Goal: Transaction & Acquisition: Purchase product/service

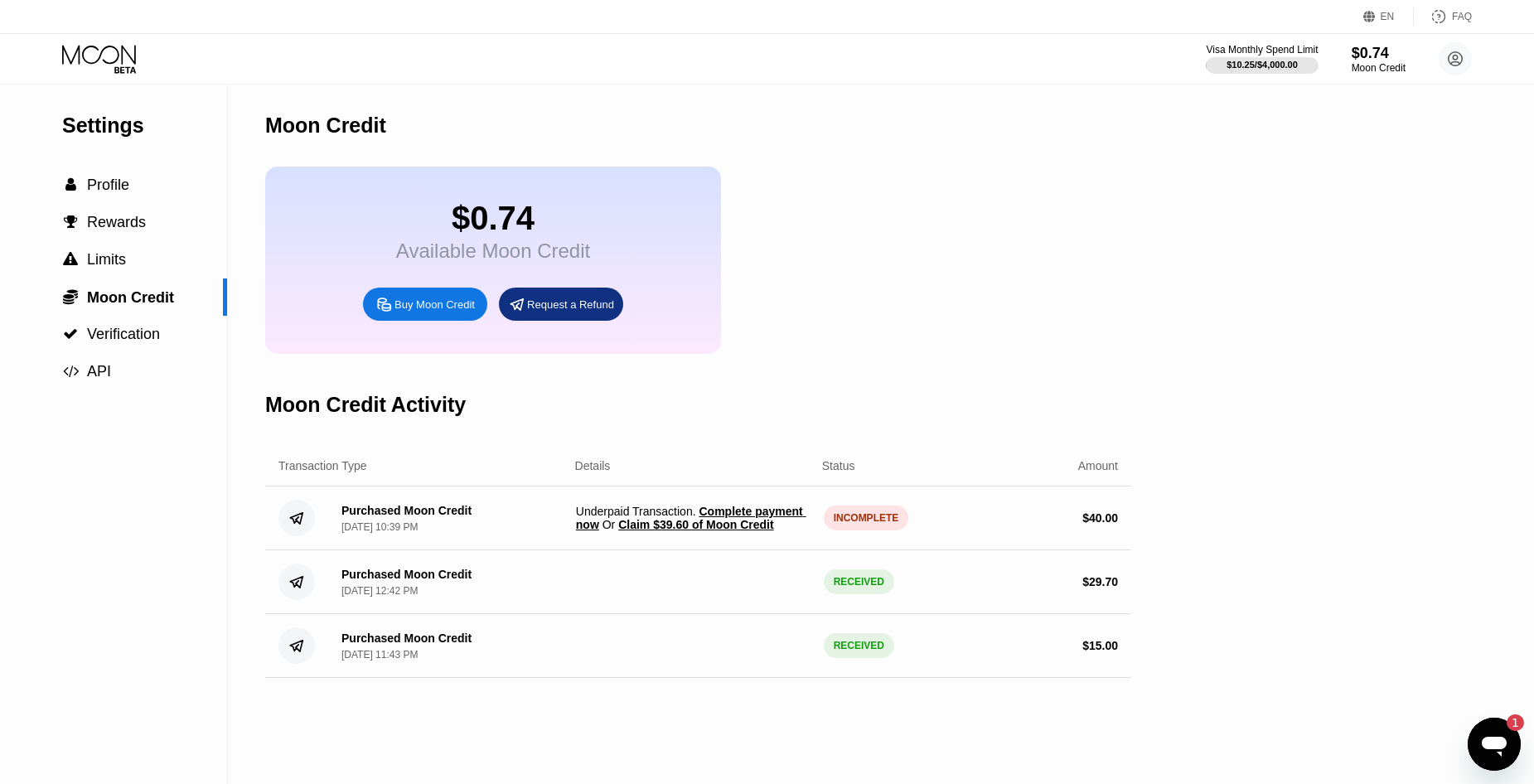
click at [701, 531] on span "Claim $39.60 of Moon Credit" at bounding box center [696, 524] width 155 height 13
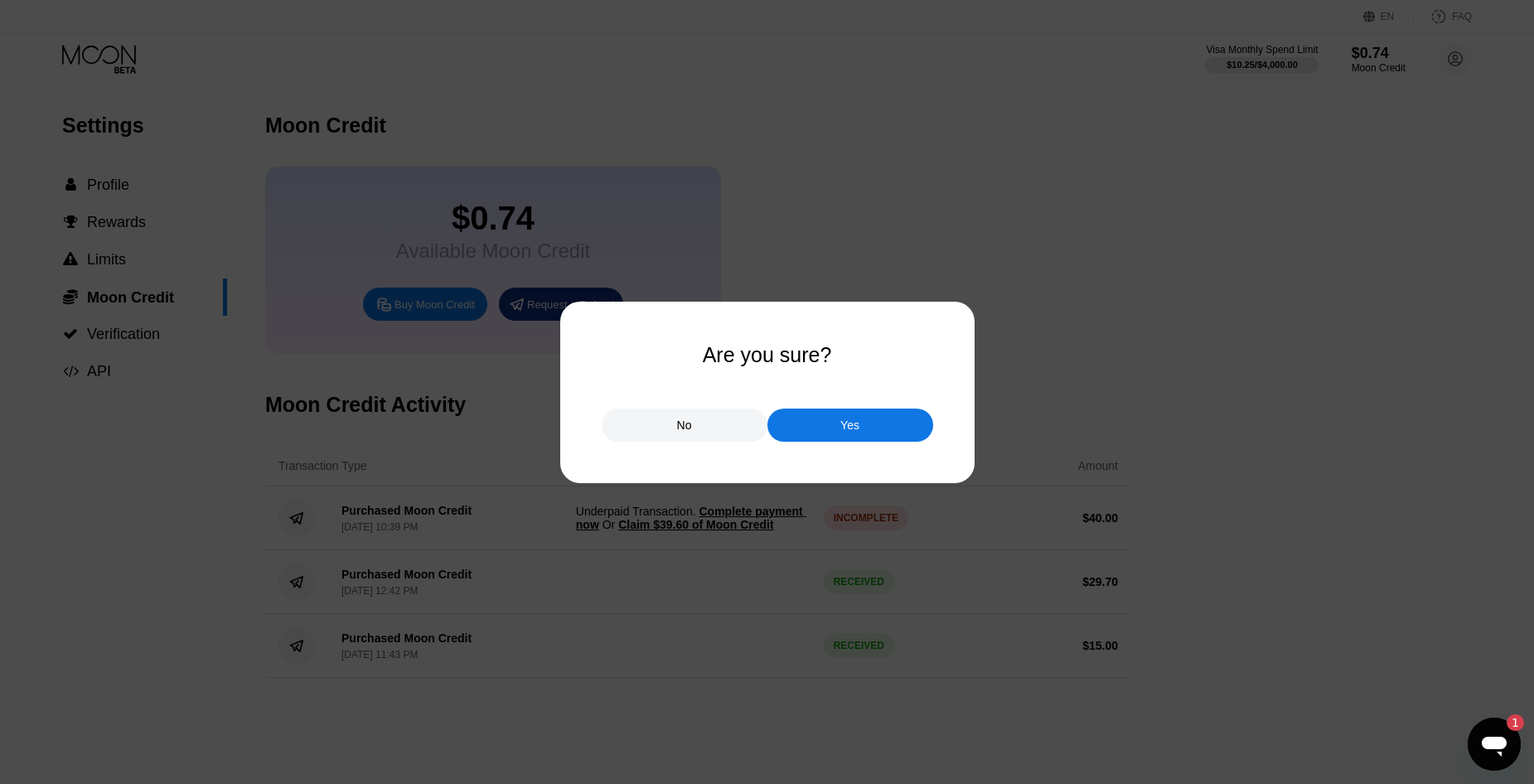
click at [830, 425] on div "Yes" at bounding box center [850, 425] width 166 height 34
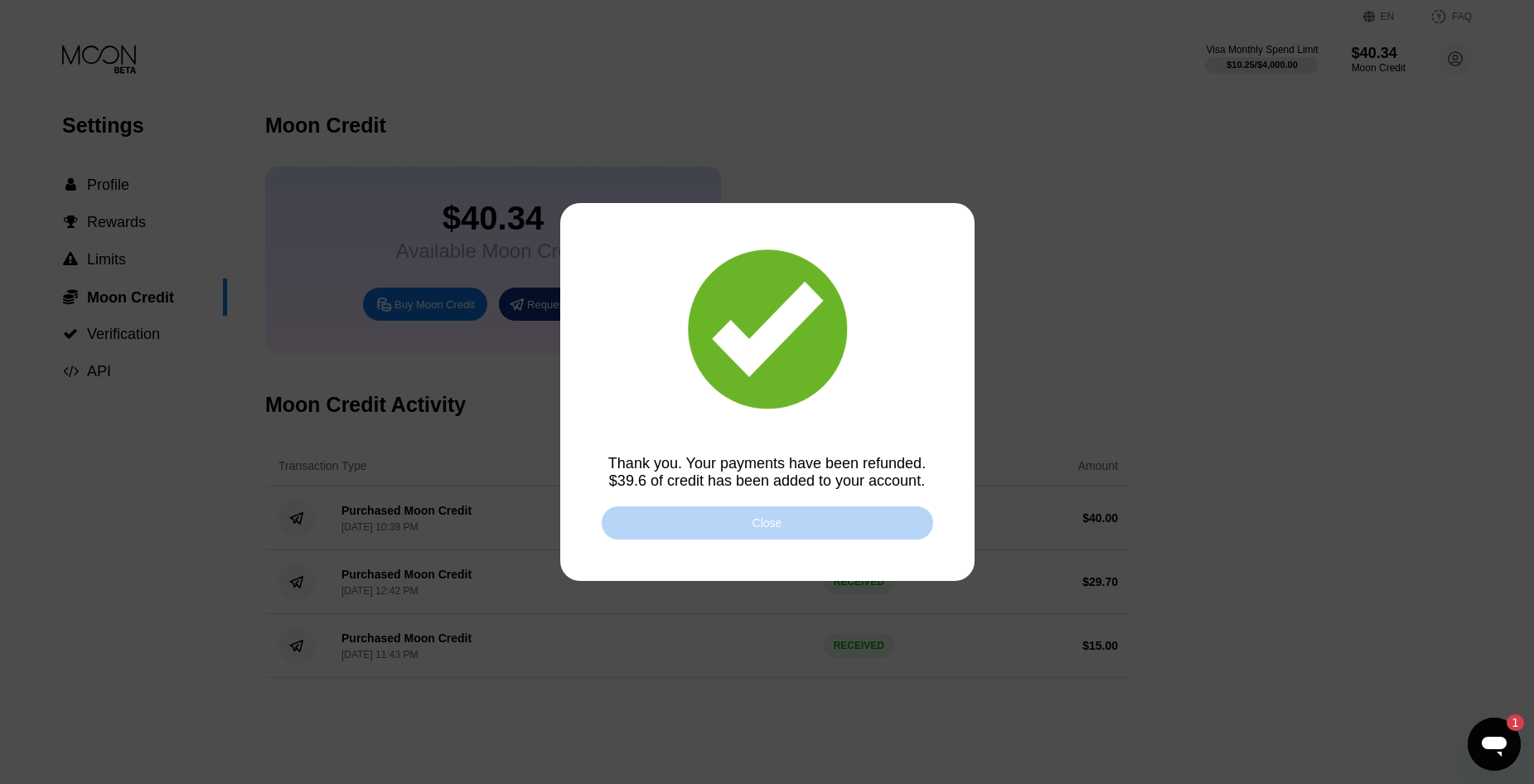
click at [767, 527] on div "Close" at bounding box center [767, 522] width 30 height 13
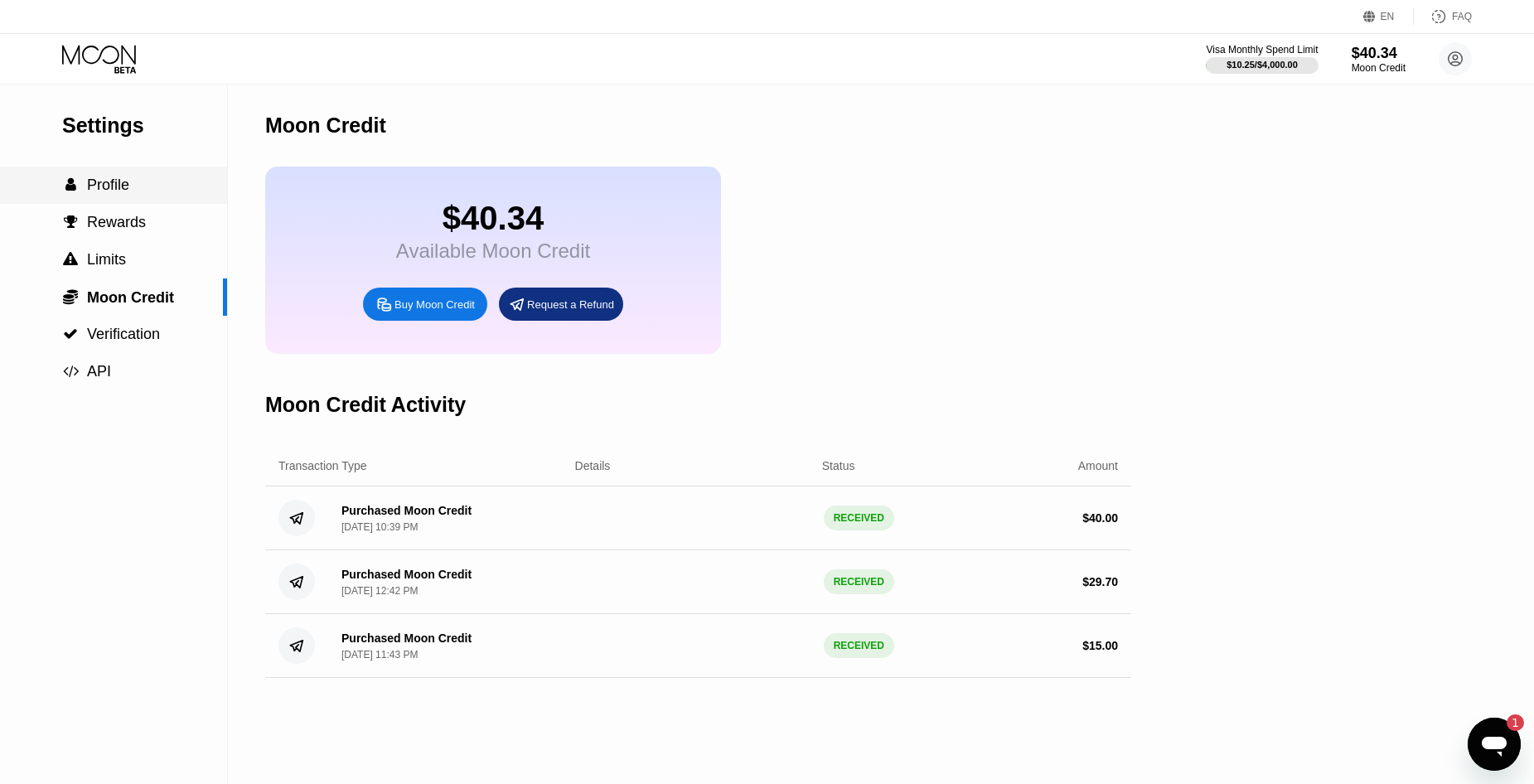
click at [111, 190] on span "Profile" at bounding box center [107, 184] width 42 height 16
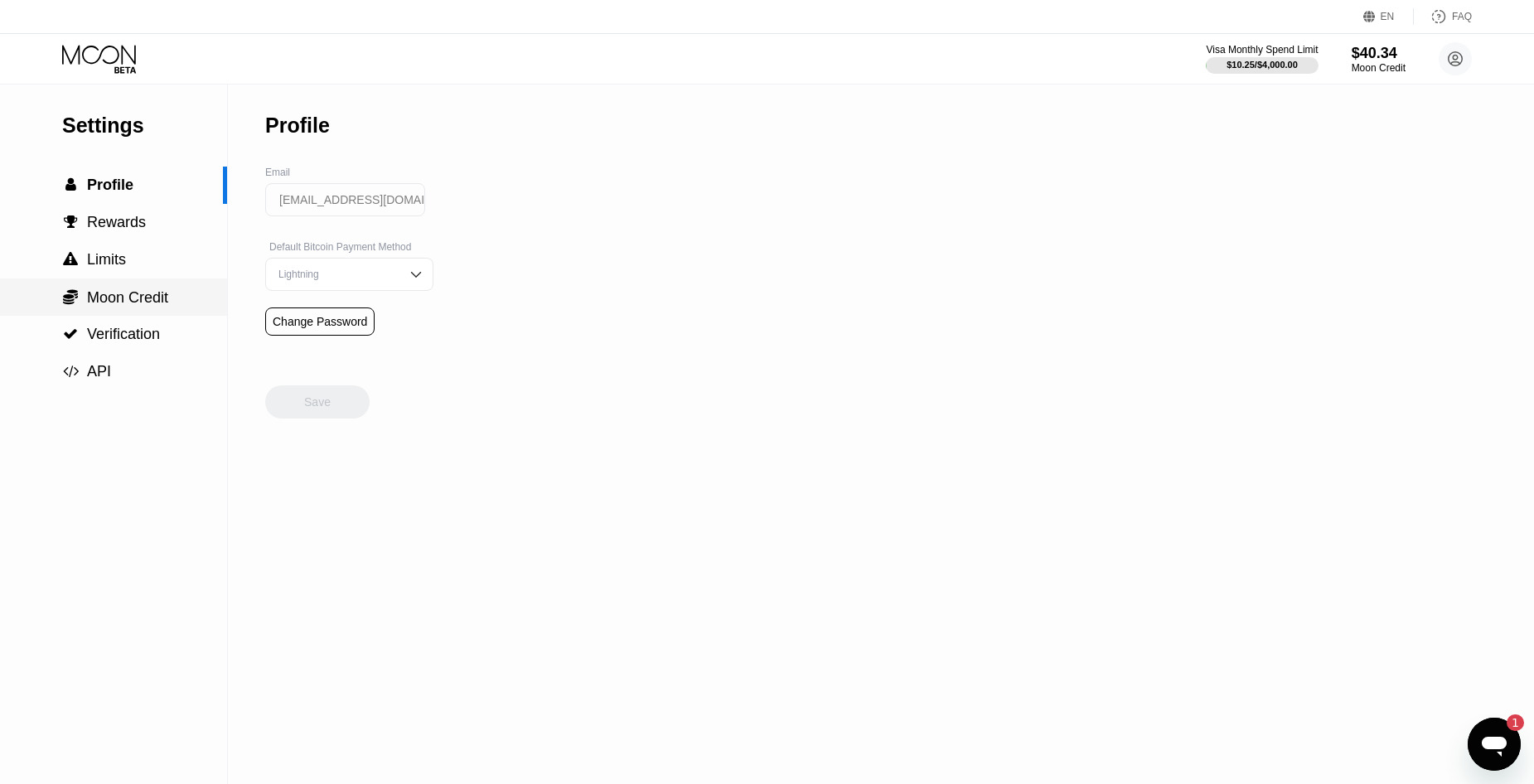
click at [117, 306] on span "Moon Credit" at bounding box center [127, 297] width 81 height 16
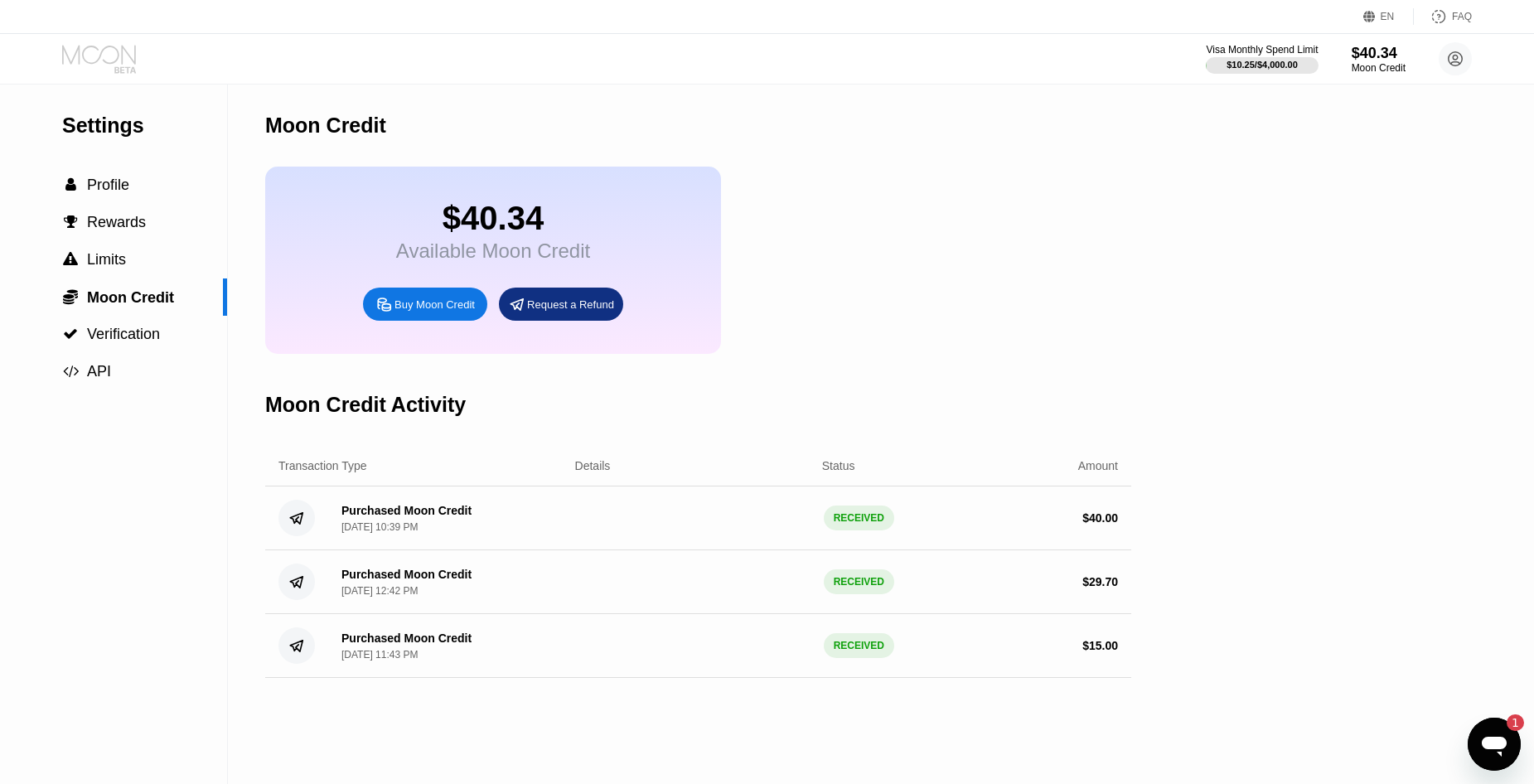
click at [115, 58] on icon at bounding box center [101, 59] width 77 height 29
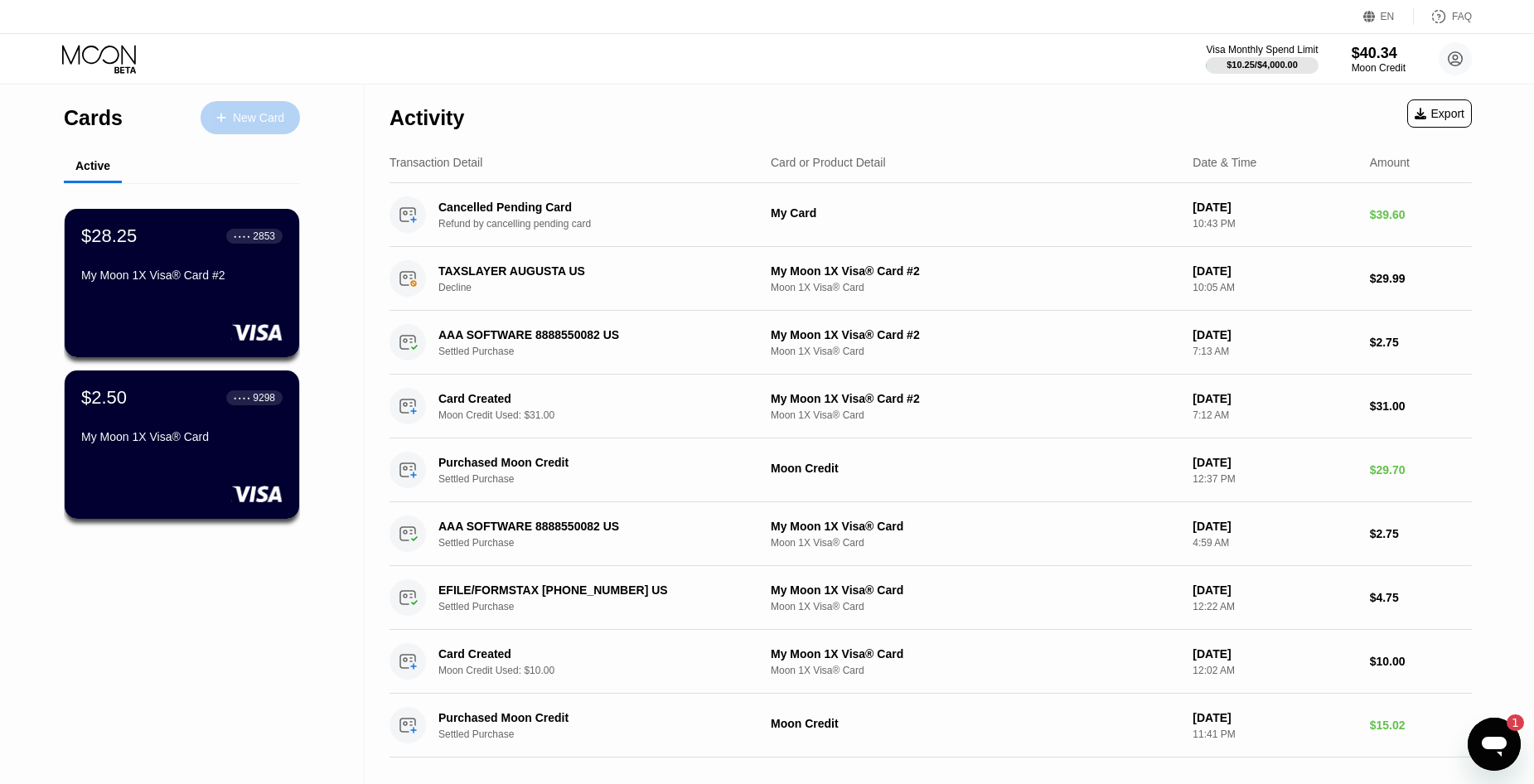
click at [279, 115] on div "New Card" at bounding box center [259, 118] width 52 height 14
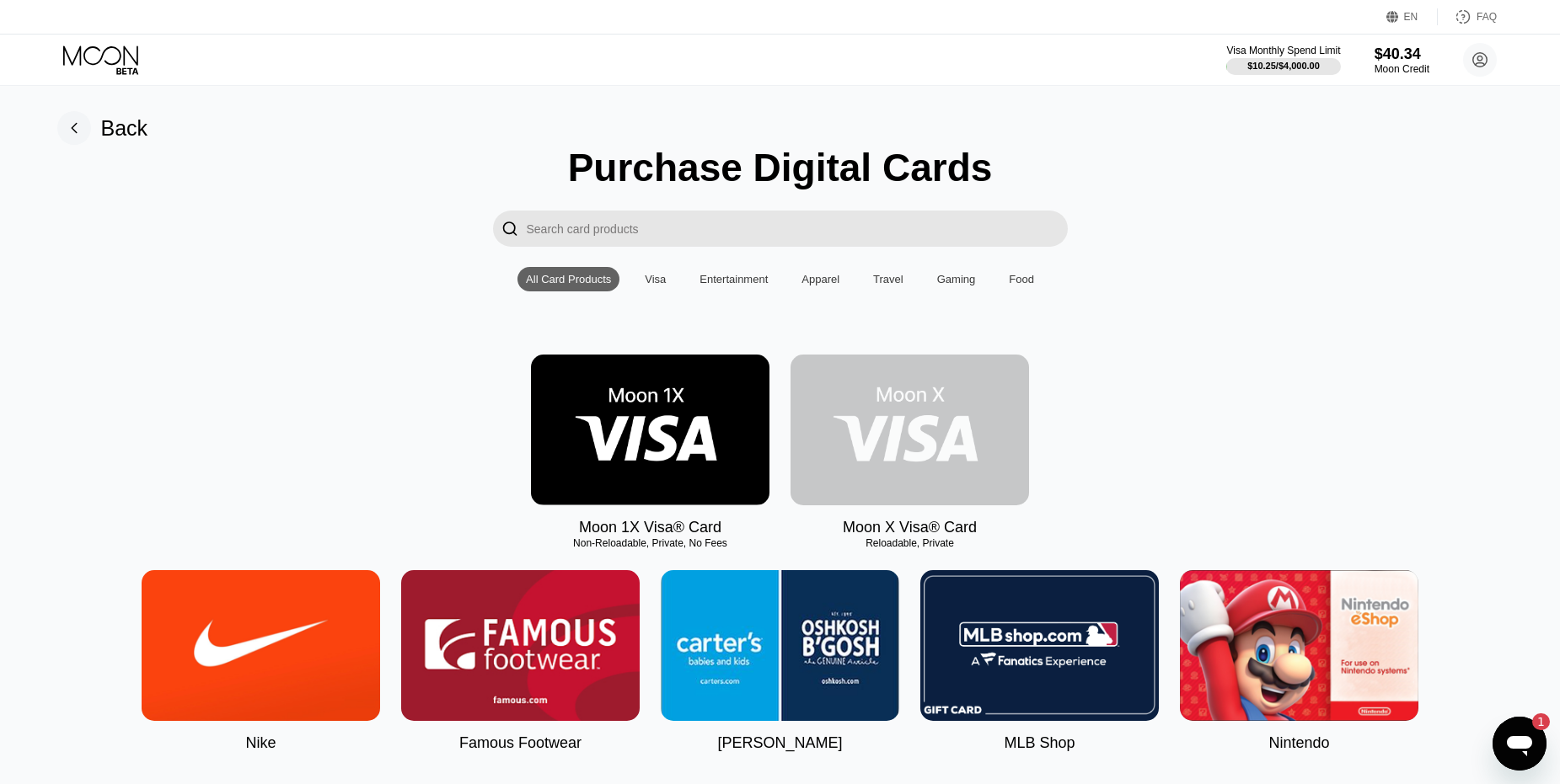
click at [928, 441] on img at bounding box center [909, 430] width 239 height 150
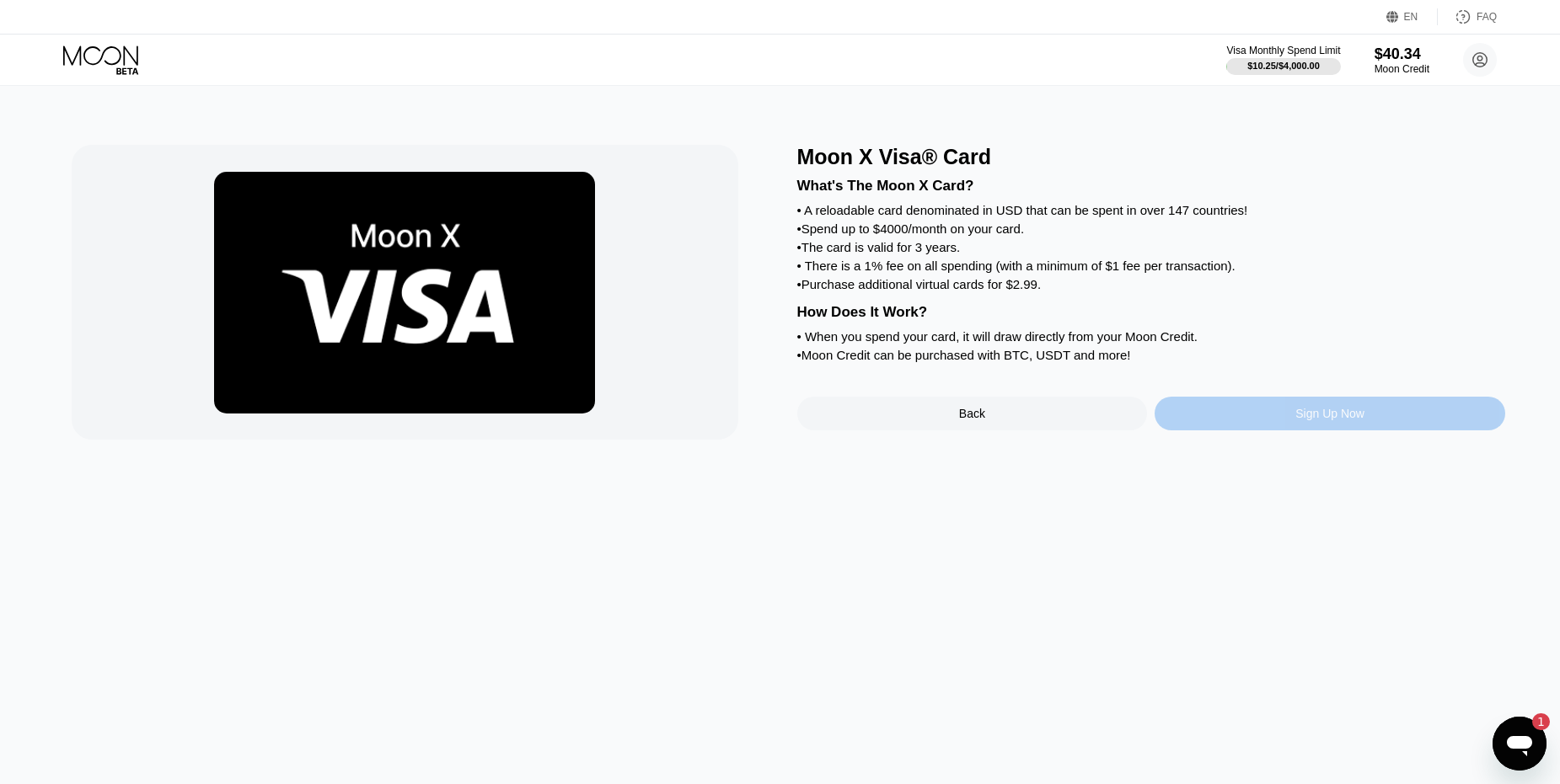
click at [1297, 420] on div "Sign Up Now" at bounding box center [1329, 413] width 69 height 13
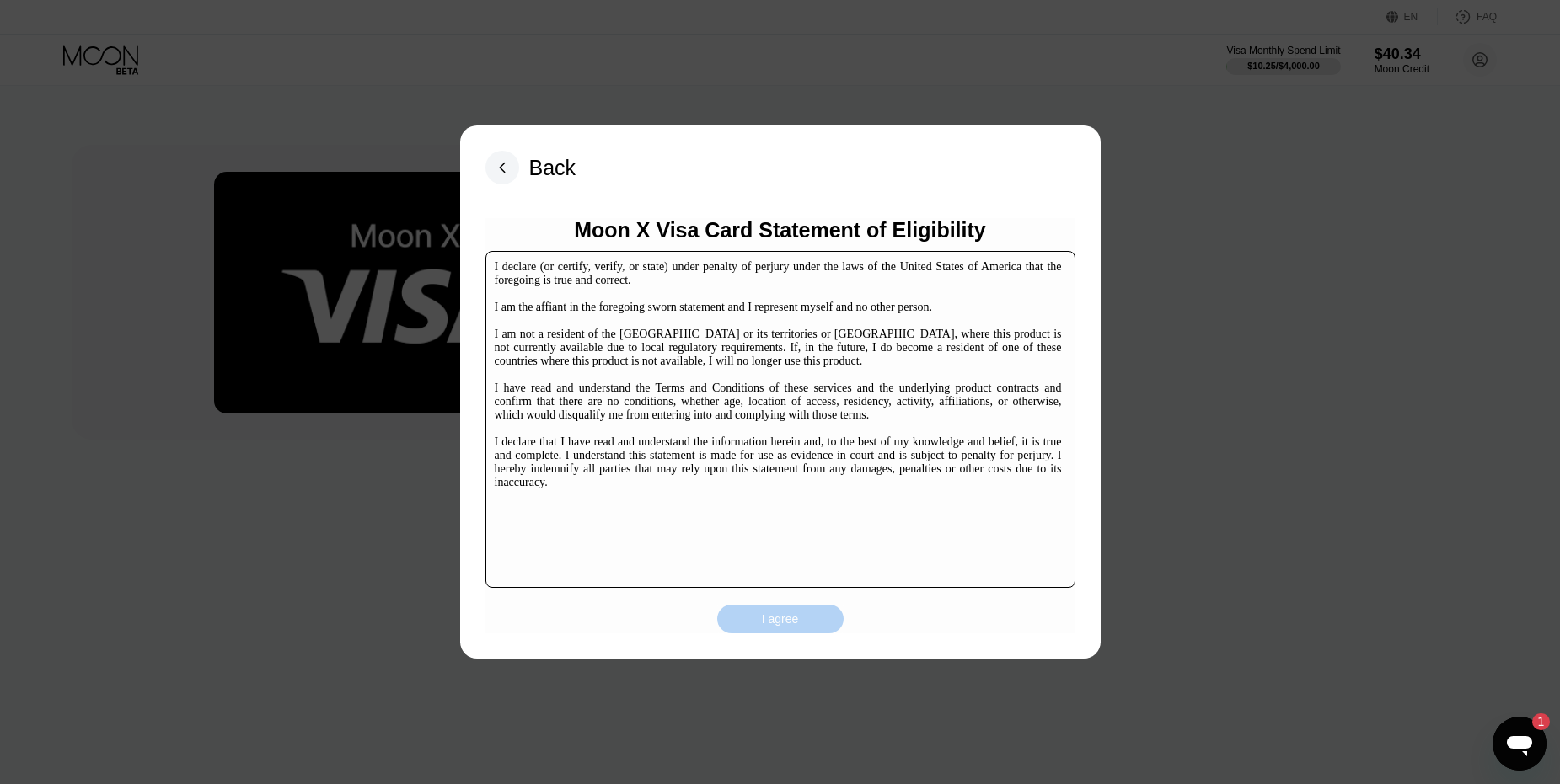
click at [811, 628] on div "I agree" at bounding box center [780, 619] width 127 height 29
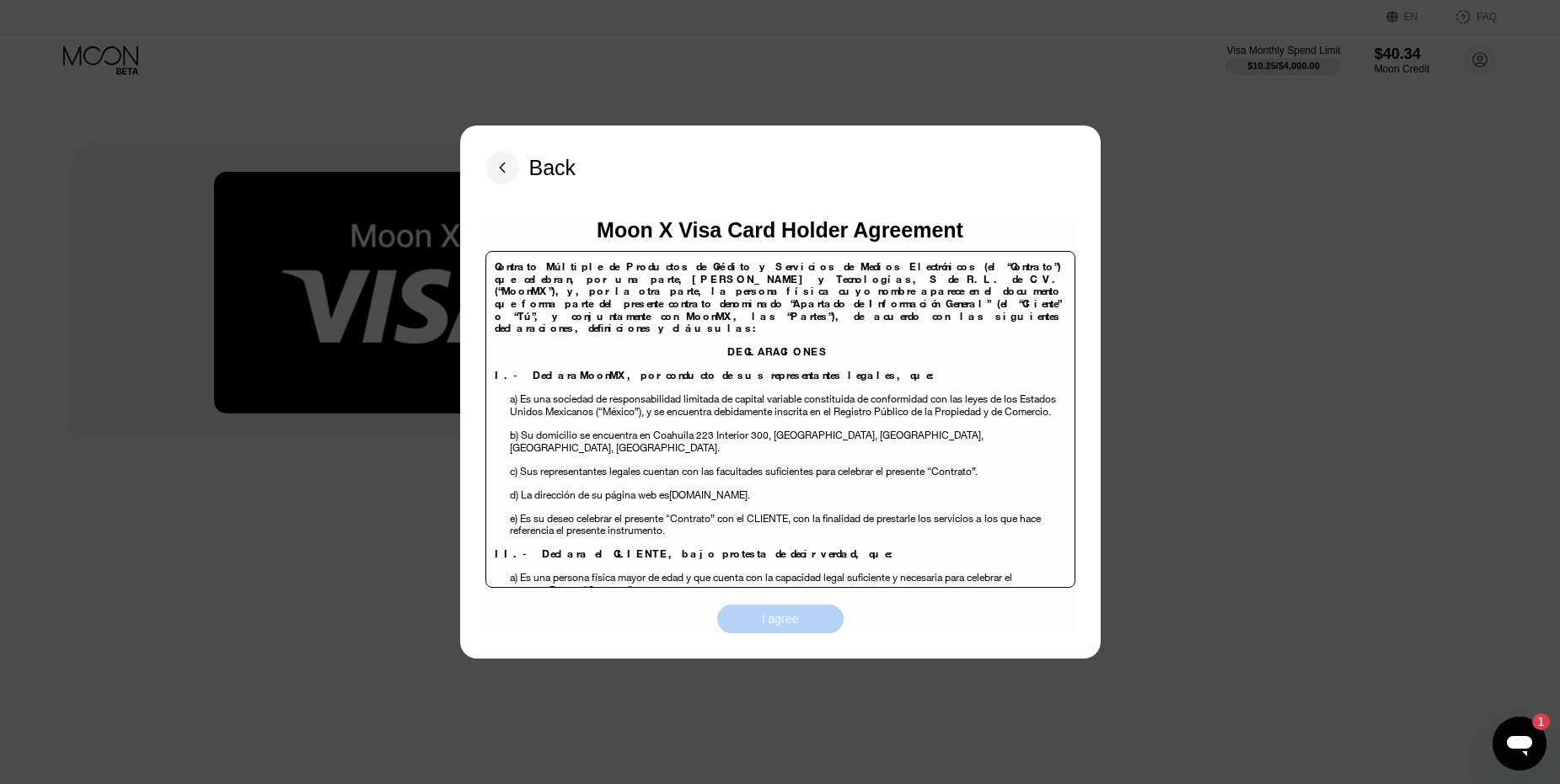
click at [793, 623] on div "I agree" at bounding box center [780, 619] width 37 height 15
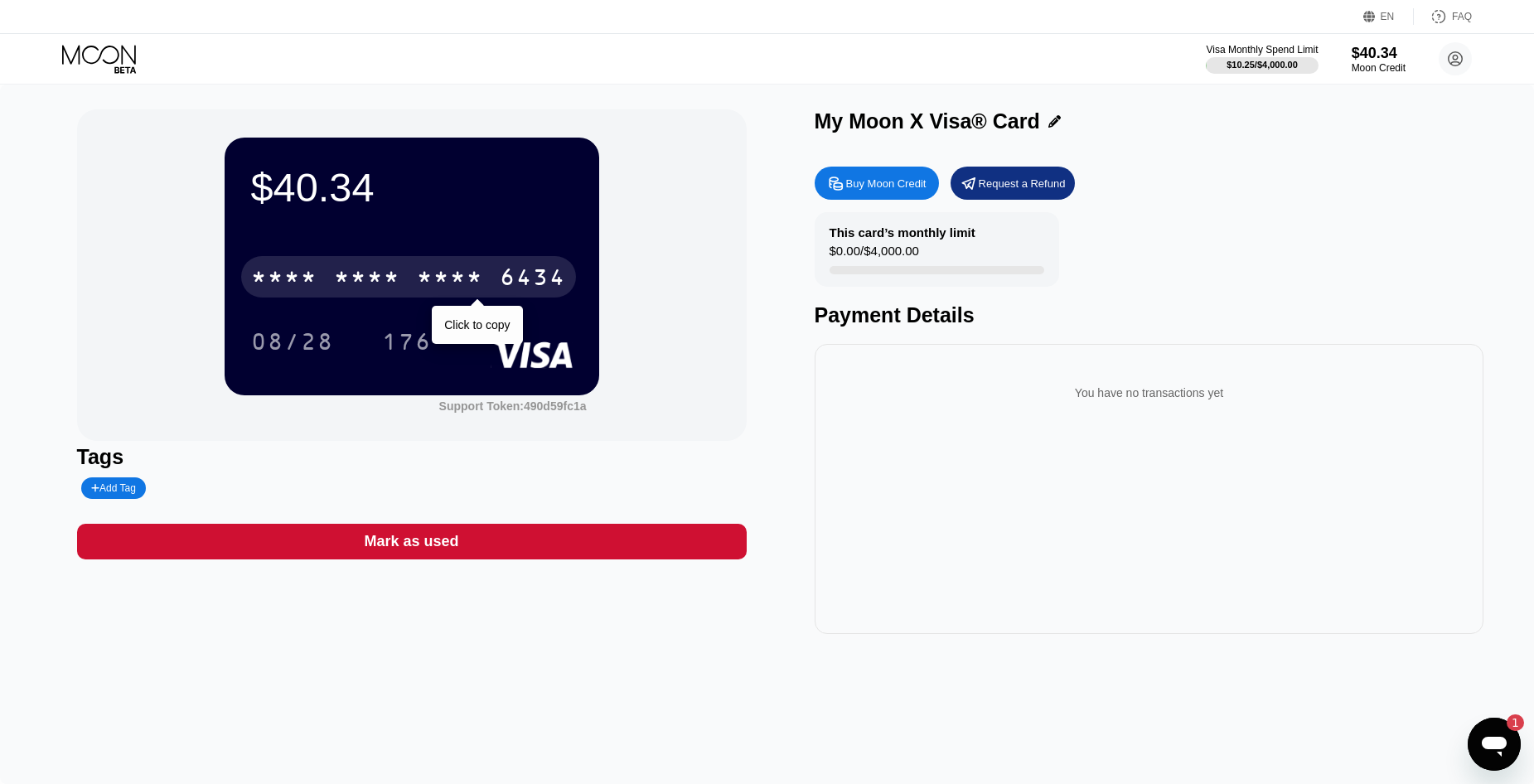
click at [463, 278] on div "* * * *" at bounding box center [450, 279] width 66 height 27
